Goal: Check status

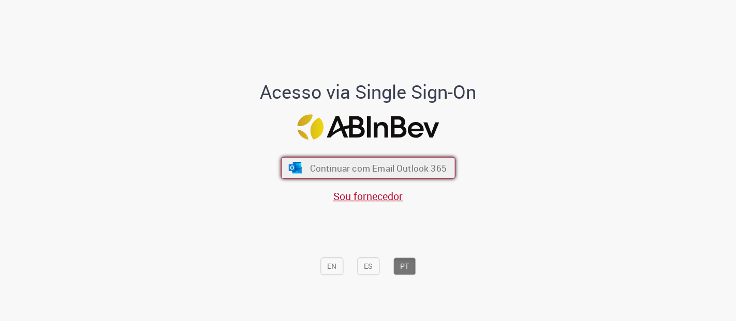
click at [317, 169] on span "Continuar com Email Outlook 365" at bounding box center [378, 168] width 137 height 12
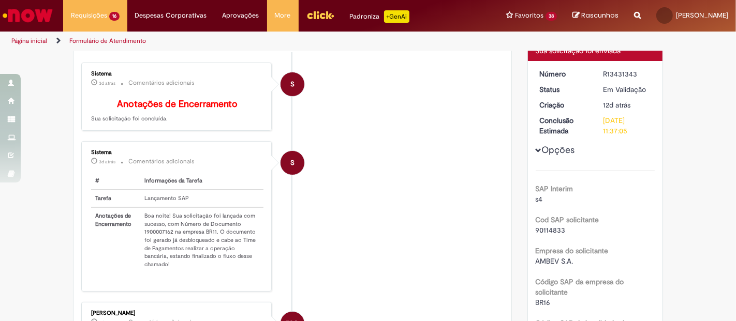
scroll to position [115, 0]
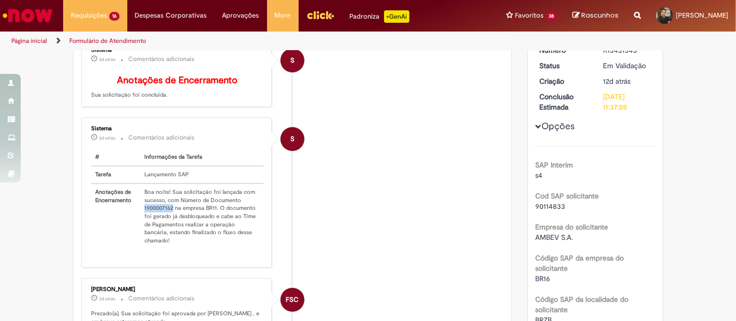
drag, startPoint x: 137, startPoint y: 213, endPoint x: 168, endPoint y: 213, distance: 31.1
click at [168, 213] on td "Boa noite! Sua solicitação foi lançada com sucesso, com Número de Documento 190…" at bounding box center [201, 217] width 123 height 66
copy td "1900007162"
